Goal: Contribute content: Contribute content

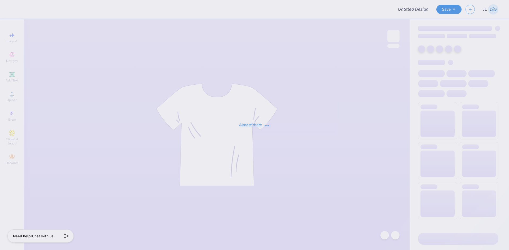
type input "Tri Delta My Tie Shirts"
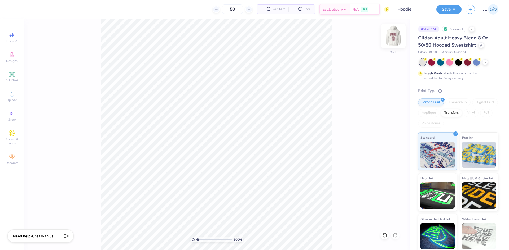
click at [395, 41] on img at bounding box center [393, 35] width 21 height 21
click at [394, 38] on img at bounding box center [393, 35] width 21 height 21
click at [9, 96] on icon at bounding box center [12, 94] width 6 height 6
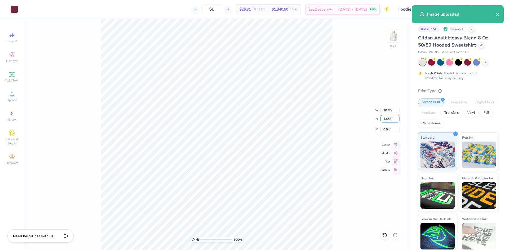
click at [386, 119] on input "13.43" at bounding box center [389, 118] width 19 height 7
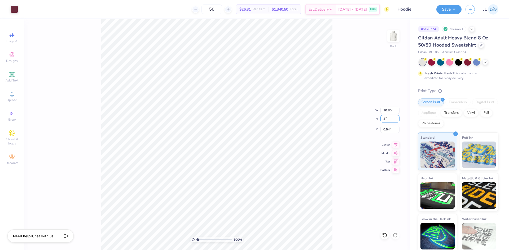
type input "4.00"
type input "3.22"
click at [385, 131] on input "5.25" at bounding box center [389, 129] width 19 height 7
type input "3.00"
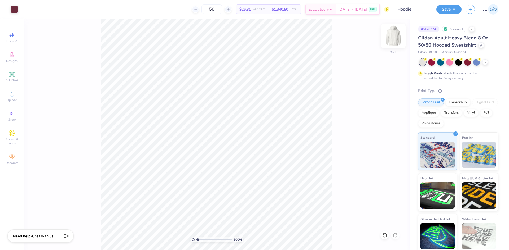
click at [393, 39] on img at bounding box center [393, 35] width 21 height 21
click at [17, 97] on div "Upload" at bounding box center [12, 97] width 19 height 16
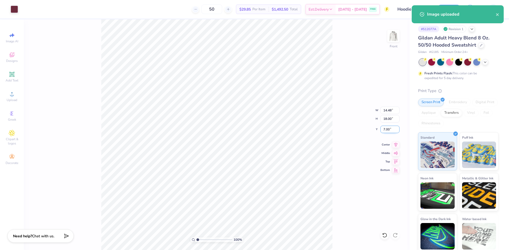
click at [383, 132] on input "7.00" at bounding box center [389, 129] width 19 height 7
type input "6.00"
click at [385, 120] on input "18.00" at bounding box center [389, 118] width 19 height 7
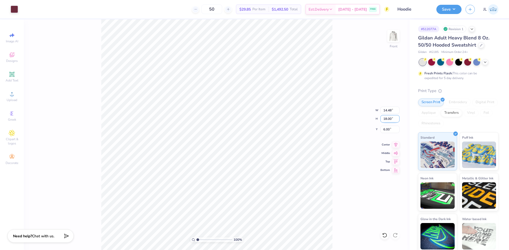
click at [385, 120] on input "18.00" at bounding box center [389, 118] width 19 height 7
type input "13"
type input "10.45"
type input "13.00"
click at [386, 129] on input "8.50" at bounding box center [389, 129] width 19 height 7
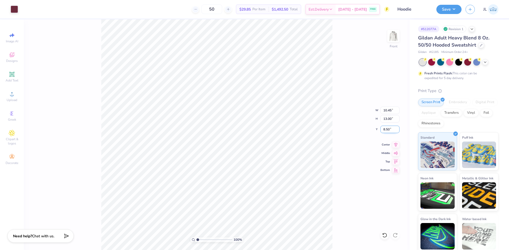
click at [386, 129] on input "8.50" at bounding box center [389, 129] width 19 height 7
type input "6.00"
click at [339, 125] on div "100 % Front W 10.45 10.45 " H 13.00 13.00 " Y 6.00 6.00 " Center Middle Top Bot…" at bounding box center [217, 134] width 386 height 231
click at [395, 46] on img at bounding box center [393, 35] width 21 height 21
click at [446, 12] on button "Save" at bounding box center [448, 8] width 25 height 9
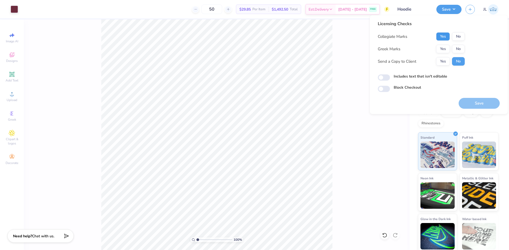
click at [443, 35] on button "Yes" at bounding box center [443, 36] width 14 height 8
click at [454, 49] on button "No" at bounding box center [458, 49] width 13 height 8
click at [437, 65] on button "Yes" at bounding box center [443, 61] width 14 height 8
click at [472, 104] on button "Save" at bounding box center [479, 103] width 41 height 11
